Goal: Use online tool/utility: Utilize a website feature to perform a specific function

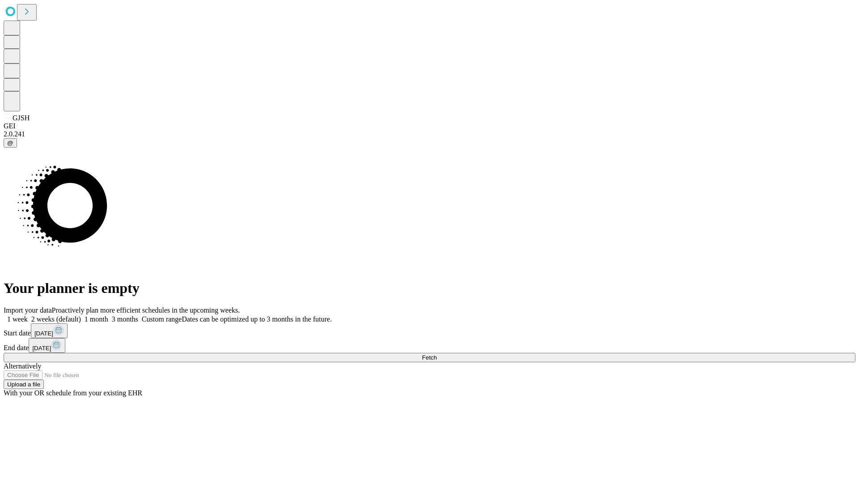
click at [437, 354] on span "Fetch" at bounding box center [429, 357] width 15 height 7
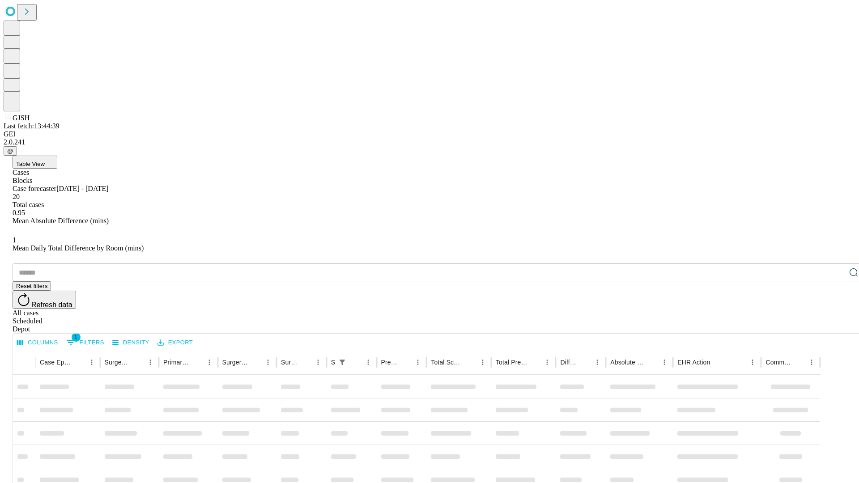
click at [45, 161] on span "Table View" at bounding box center [30, 164] width 29 height 7
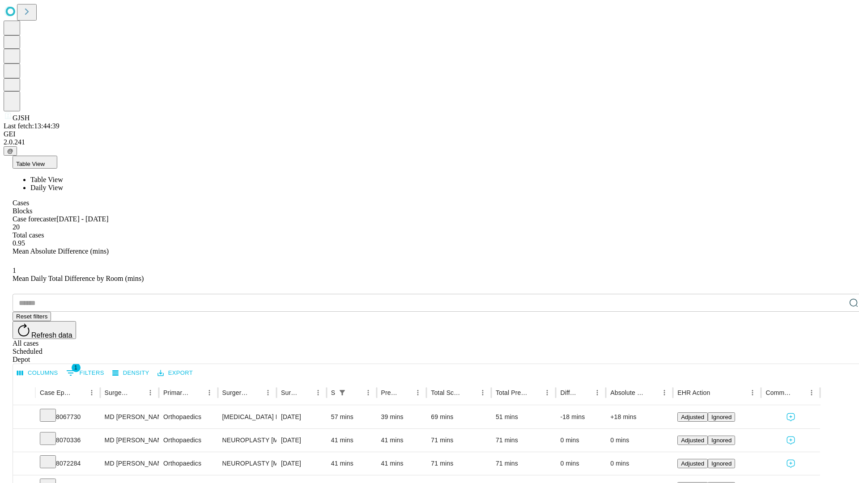
click at [63, 184] on span "Daily View" at bounding box center [46, 188] width 33 height 8
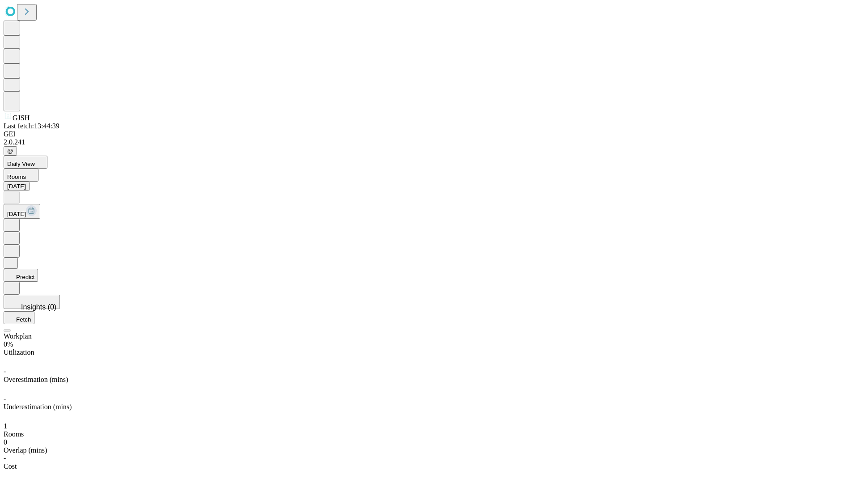
click at [38, 269] on button "Predict" at bounding box center [21, 275] width 34 height 13
